Goal: Answer question/provide support

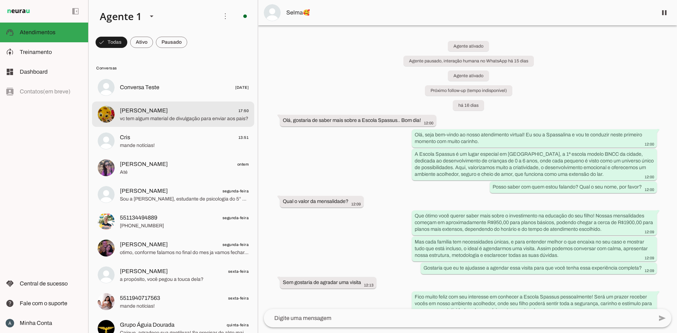
click at [175, 113] on span "[PERSON_NAME] 17:50" at bounding box center [184, 110] width 129 height 9
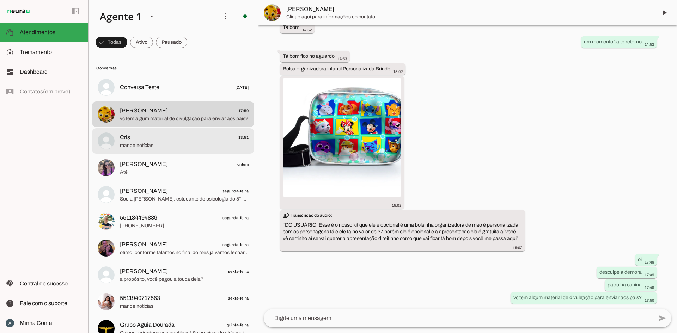
scroll to position [1091, 0]
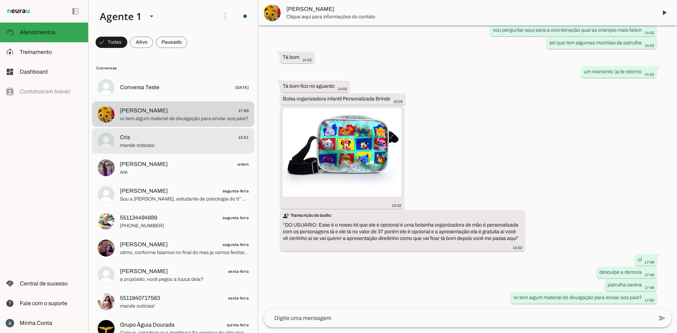
click at [167, 145] on span "mande notícias!" at bounding box center [184, 145] width 129 height 7
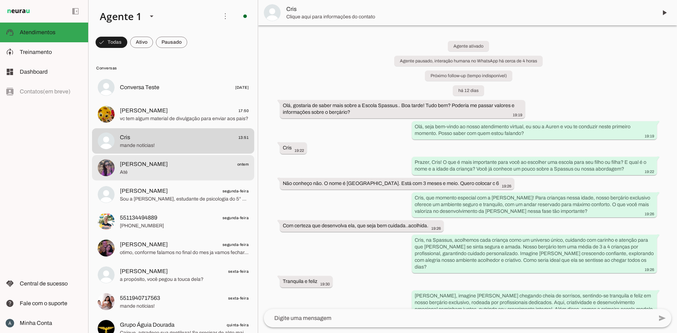
click at [162, 169] on span "Até" at bounding box center [184, 172] width 129 height 7
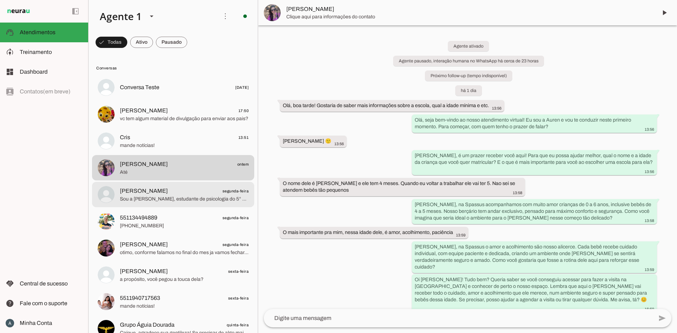
scroll to position [181, 0]
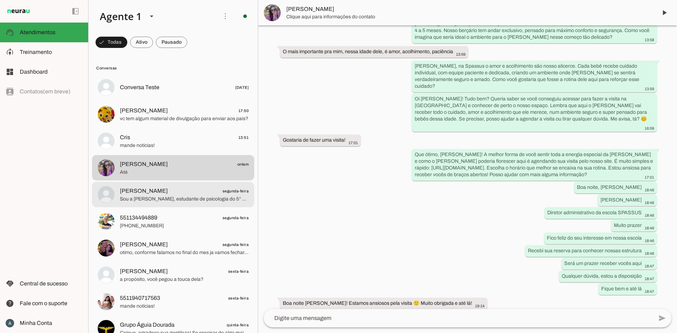
click at [158, 193] on span "[PERSON_NAME] segunda-feira" at bounding box center [184, 191] width 129 height 9
